Goal: Transaction & Acquisition: Purchase product/service

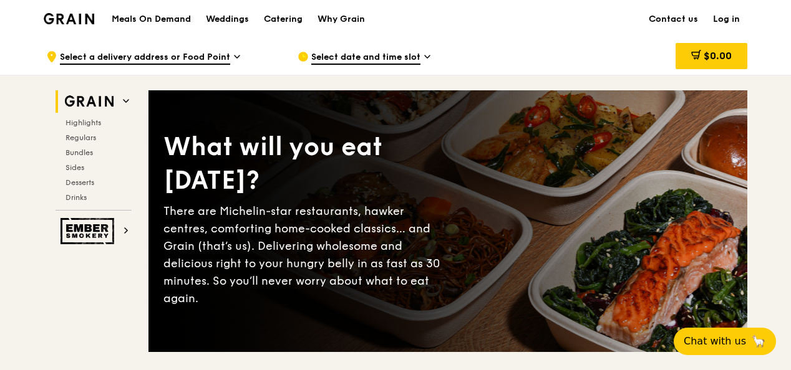
click at [176, 20] on h1 "Meals On Demand" at bounding box center [151, 19] width 79 height 12
click at [619, 32] on div "Meals On Demand Weddings Catering Why Grain Contact us Log in" at bounding box center [395, 19] width 703 height 38
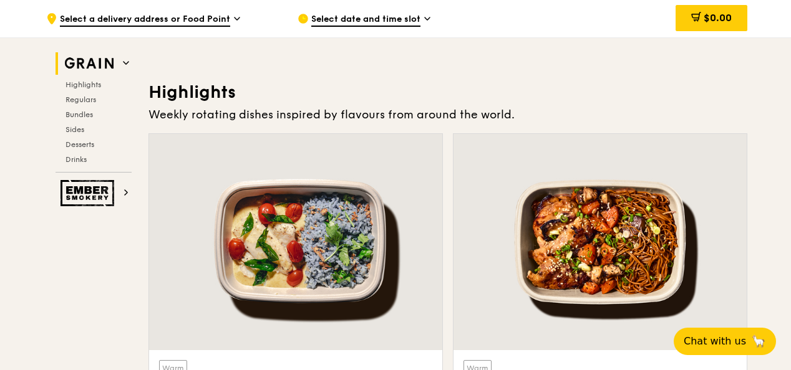
click at [421, 192] on div at bounding box center [295, 242] width 293 height 216
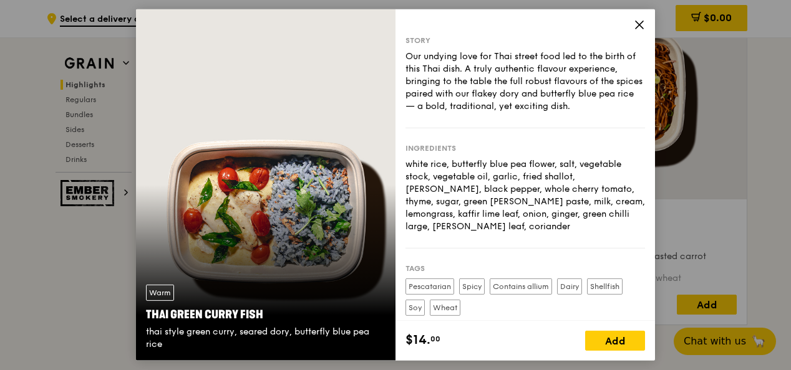
scroll to position [535, 0]
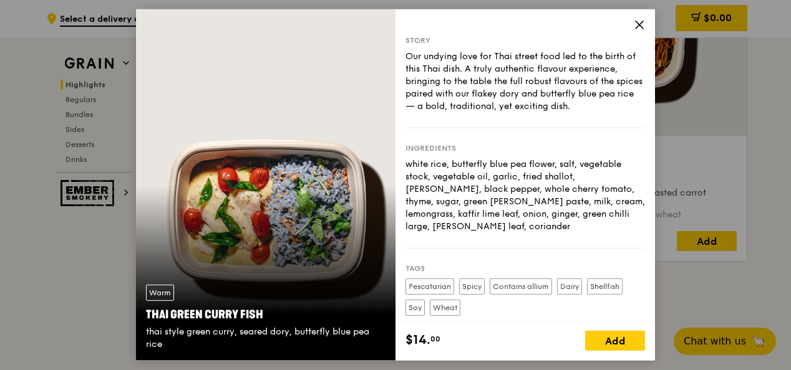
click at [640, 24] on icon at bounding box center [638, 24] width 7 height 7
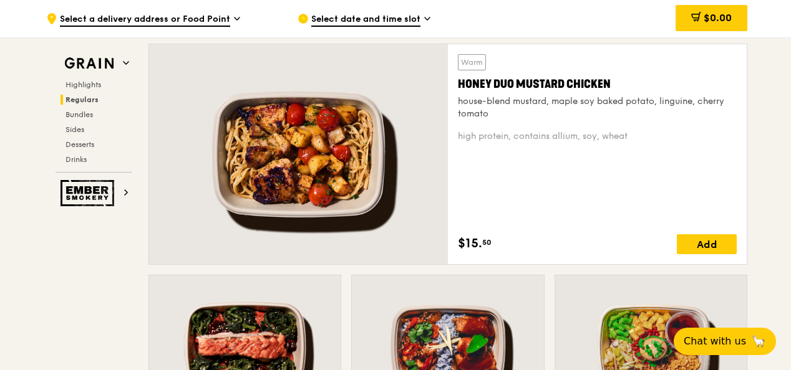
scroll to position [866, 0]
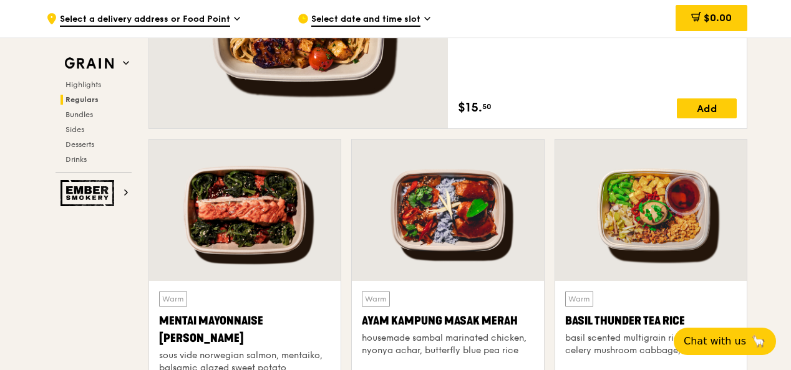
click at [600, 176] on div at bounding box center [650, 211] width 191 height 142
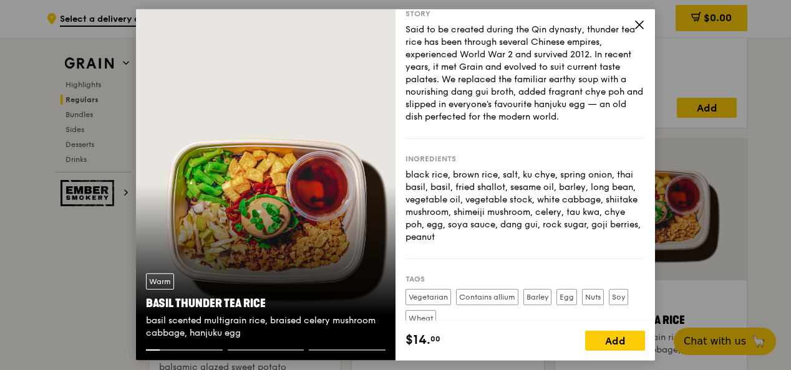
scroll to position [27, 0]
click at [642, 25] on icon at bounding box center [638, 24] width 11 height 11
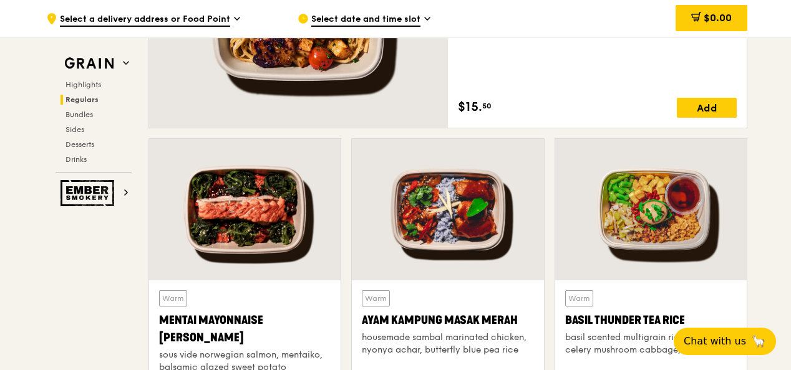
click at [614, 92] on div "Warm Honey Duo Mustard Chicken house-blend mustard, maple soy baked potato, lin…" at bounding box center [597, 18] width 279 height 200
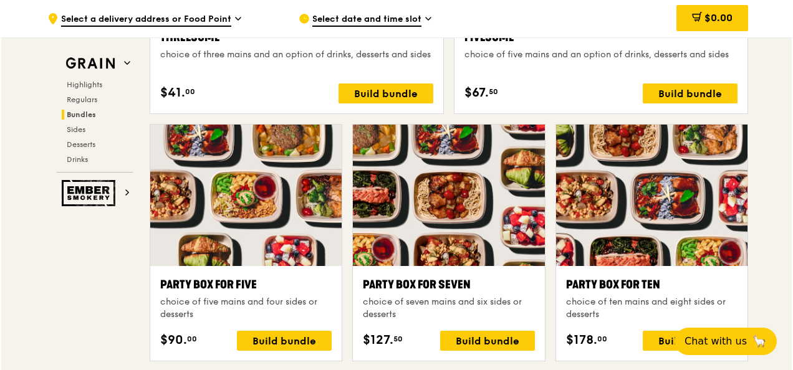
scroll to position [2392, 0]
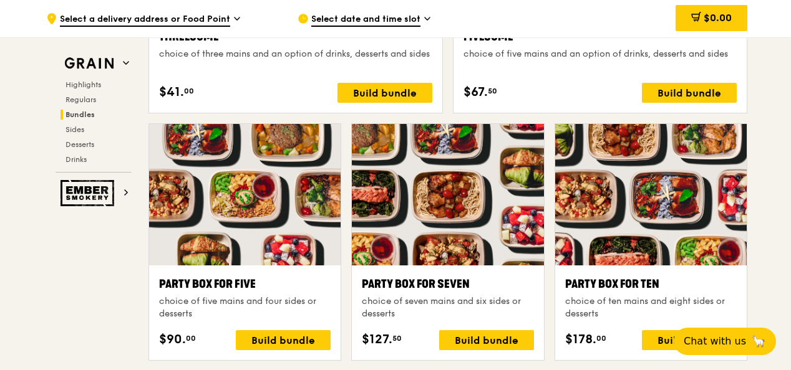
click at [655, 223] on div at bounding box center [650, 195] width 191 height 142
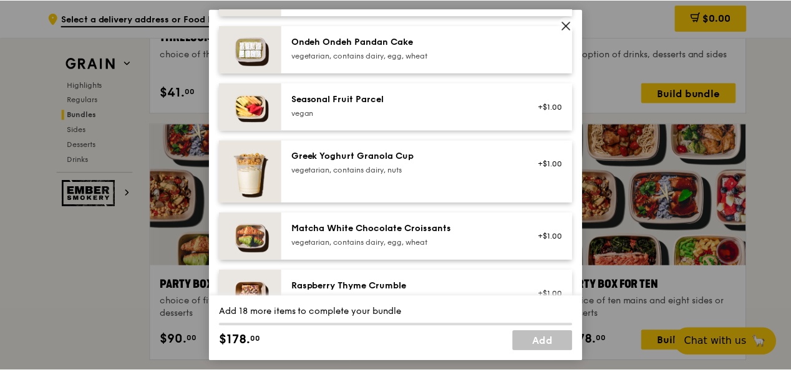
scroll to position [970, 0]
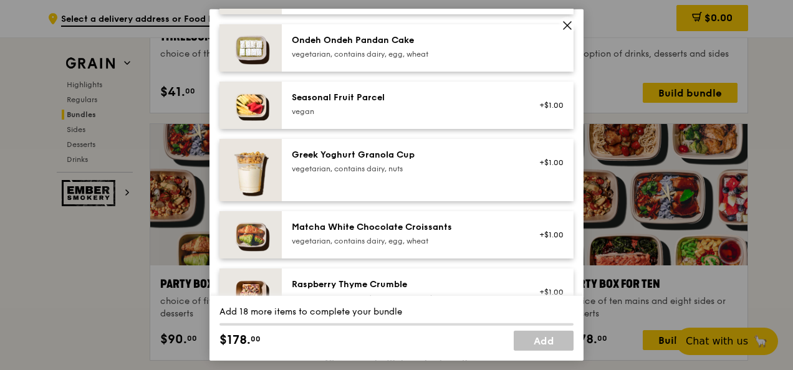
click at [566, 31] on span at bounding box center [567, 28] width 11 height 14
